Goal: Task Accomplishment & Management: Use online tool/utility

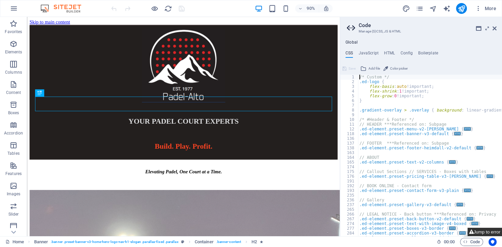
click at [482, 231] on button "Jump to error" at bounding box center [485, 232] width 34 height 8
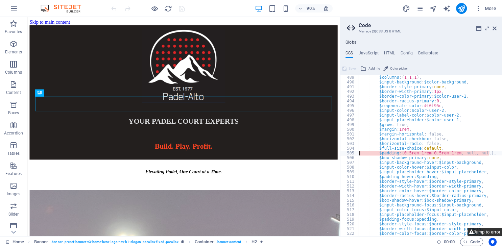
scroll to position [222, 0]
click at [367, 152] on div "@include contact-form-v3 ( $columns : ( 1 , 1 , 1 ) , $input-background : $colo…" at bounding box center [497, 155] width 278 height 171
click at [433, 153] on div "@include contact-form-v3 ( $columns : ( 1 , 1 , 1 ) , $input-background : $colo…" at bounding box center [497, 155] width 278 height 171
click at [475, 141] on div "@include contact-form-v3 ( $columns : ( 1 , 1 , 1 ) , $input-background : $colo…" at bounding box center [497, 155] width 278 height 171
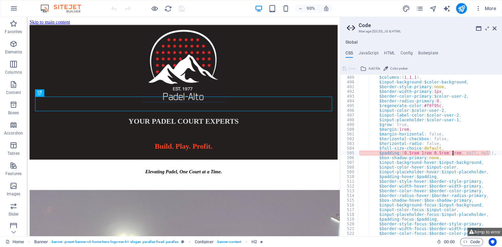
type textarea "$horizontal-checkbox: false,"
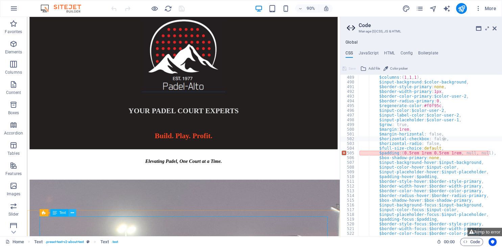
click at [72, 213] on icon at bounding box center [72, 213] width 3 height 6
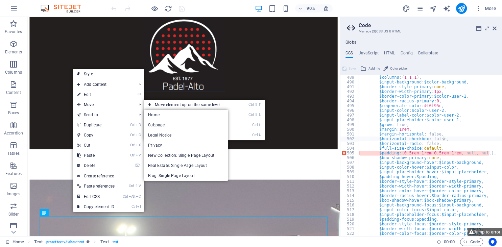
click at [96, 95] on link "⏎ Edit" at bounding box center [96, 95] width 46 height 10
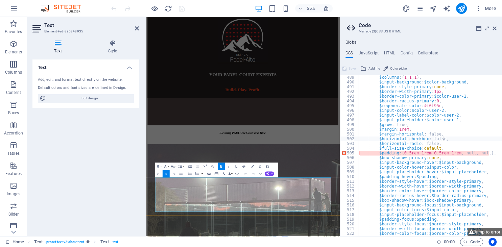
drag, startPoint x: 199, startPoint y: 312, endPoint x: 223, endPoint y: 315, distance: 24.2
copy strong "Padel Alto"
